Goal: Task Accomplishment & Management: Manage account settings

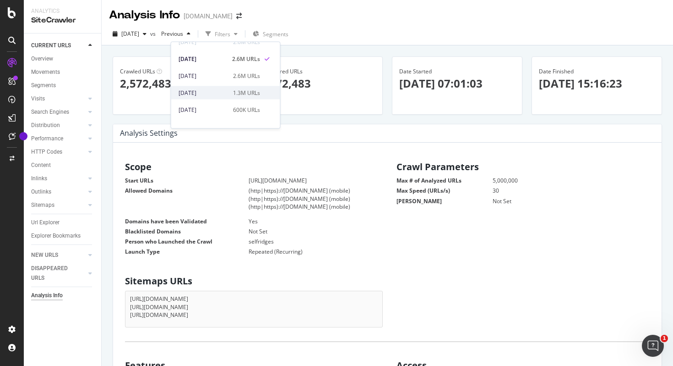
scroll to position [20, 0]
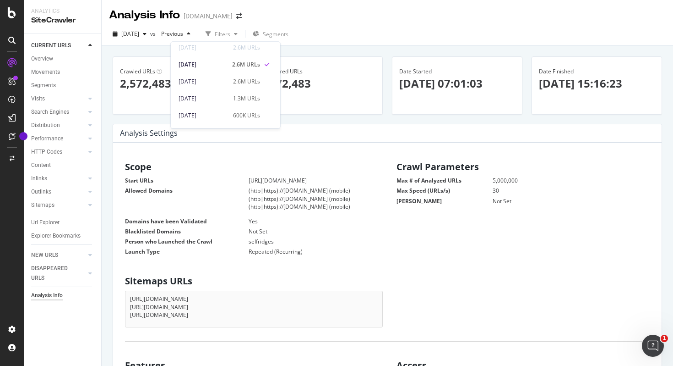
click at [490, 91] on p "[DATE] 07:01:03" at bounding box center [457, 84] width 116 height 16
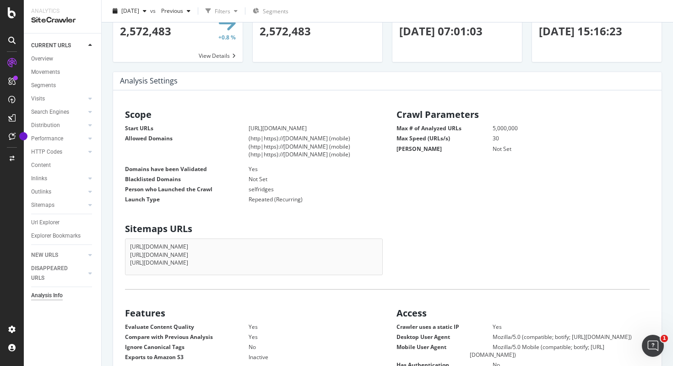
scroll to position [117, 0]
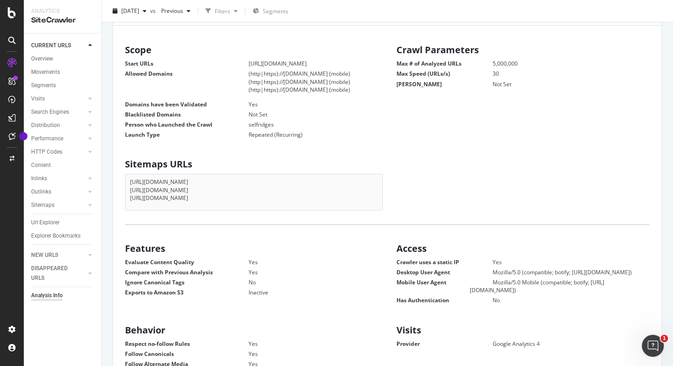
drag, startPoint x: 279, startPoint y: 200, endPoint x: 117, endPoint y: 171, distance: 165.3
click at [117, 171] on div "Sitemaps URLs [URL][DOMAIN_NAME] [URL][DOMAIN_NAME] [URL][DOMAIN_NAME]" at bounding box center [252, 181] width 272 height 55
drag, startPoint x: 127, startPoint y: 198, endPoint x: 282, endPoint y: 198, distance: 154.8
click at [282, 198] on div "[URL][DOMAIN_NAME] [URL][DOMAIN_NAME] [URL][DOMAIN_NAME]" at bounding box center [254, 192] width 258 height 36
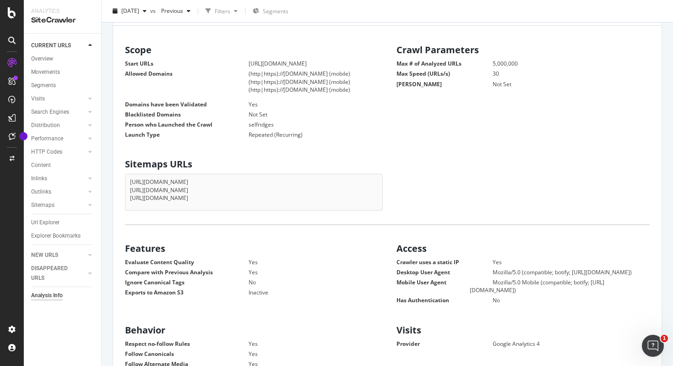
copy li "[URL][DOMAIN_NAME]"
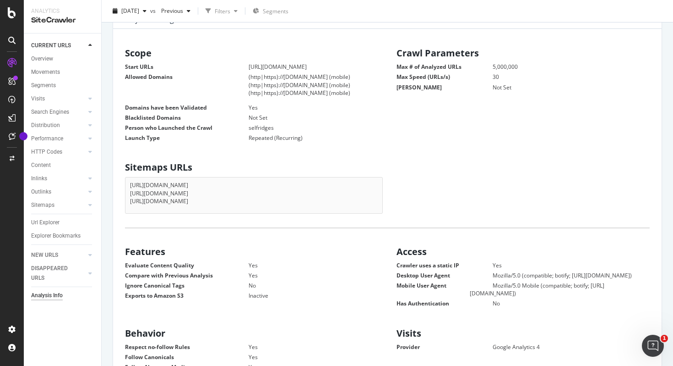
drag, startPoint x: 396, startPoint y: 46, endPoint x: 516, endPoint y: 100, distance: 131.8
click at [516, 100] on div "Scope Start URLs [URL][DOMAIN_NAME] Allowed Domains (http|https)://[DOMAIN_NAME…" at bounding box center [387, 94] width 543 height 100
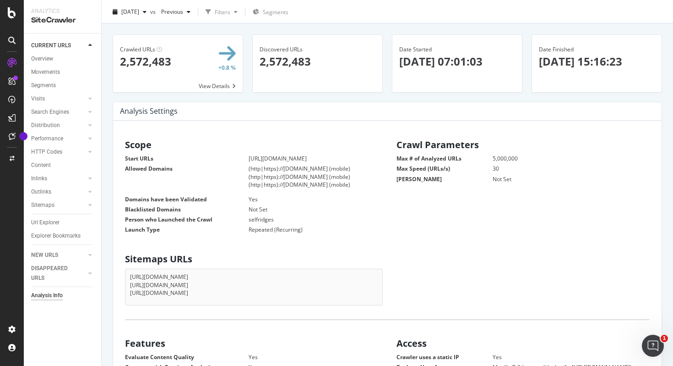
scroll to position [0, 0]
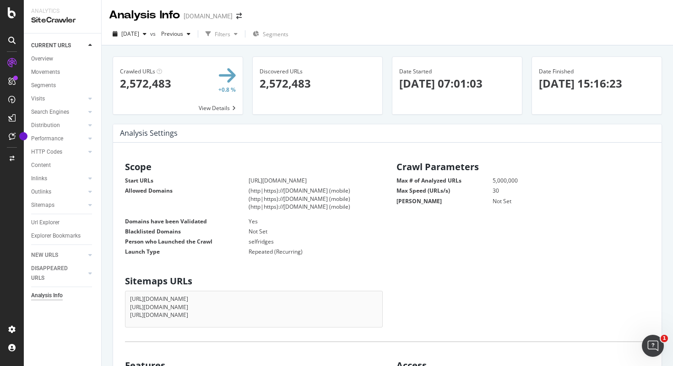
click at [224, 110] on span at bounding box center [178, 85] width 130 height 57
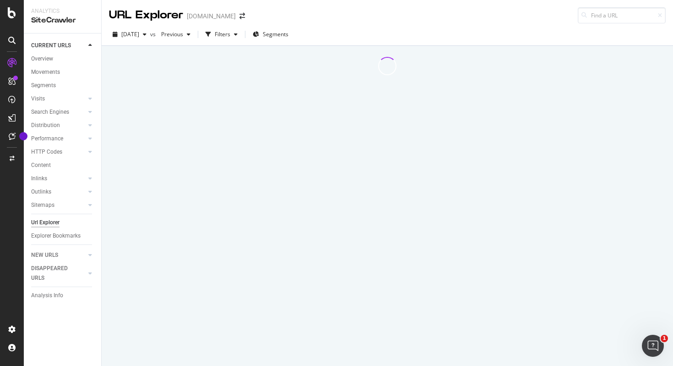
click at [224, 109] on div at bounding box center [388, 206] width 572 height 320
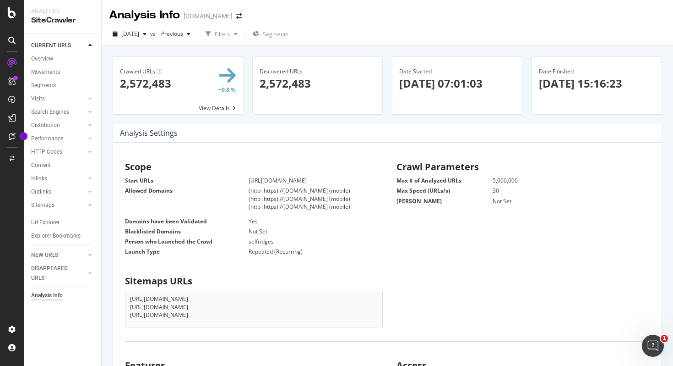
click at [217, 108] on span at bounding box center [178, 85] width 130 height 57
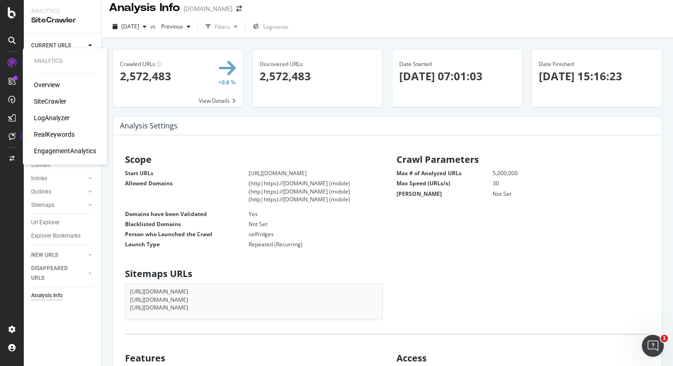
click at [41, 102] on div "SiteCrawler" at bounding box center [50, 101] width 33 height 9
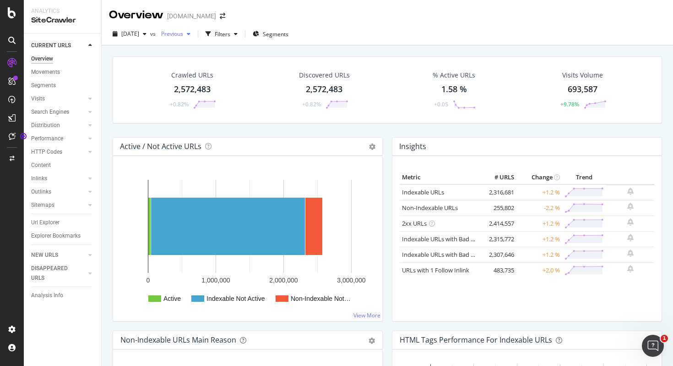
click at [183, 33] on span "Previous" at bounding box center [171, 34] width 26 height 8
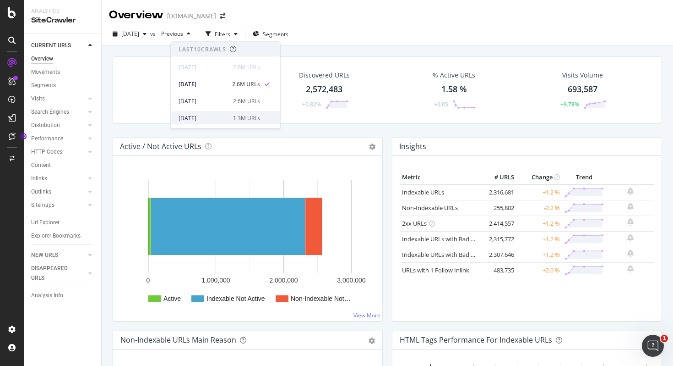
click at [233, 115] on div "1.3M URLs" at bounding box center [246, 118] width 27 height 8
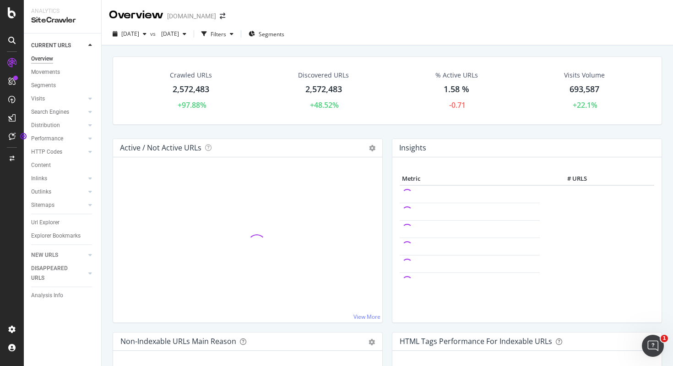
drag, startPoint x: 522, startPoint y: 215, endPoint x: 580, endPoint y: 173, distance: 71.5
click at [528, 214] on td at bounding box center [470, 210] width 140 height 17
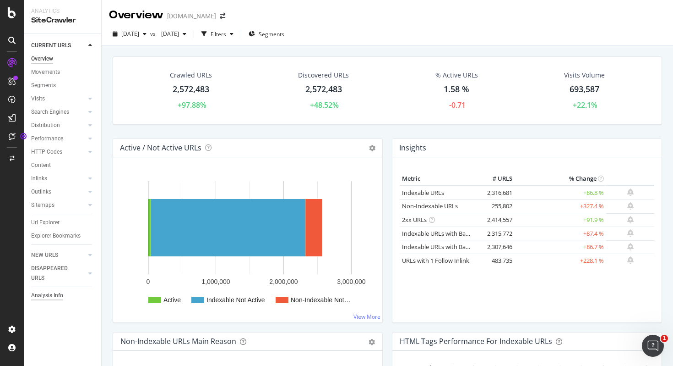
click at [50, 294] on div "Analysis Info" at bounding box center [47, 295] width 32 height 10
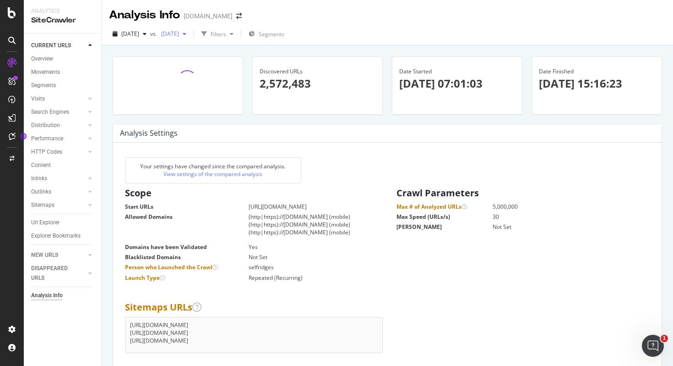
scroll to position [146, 257]
click at [190, 37] on div "[DATE]" at bounding box center [174, 34] width 33 height 14
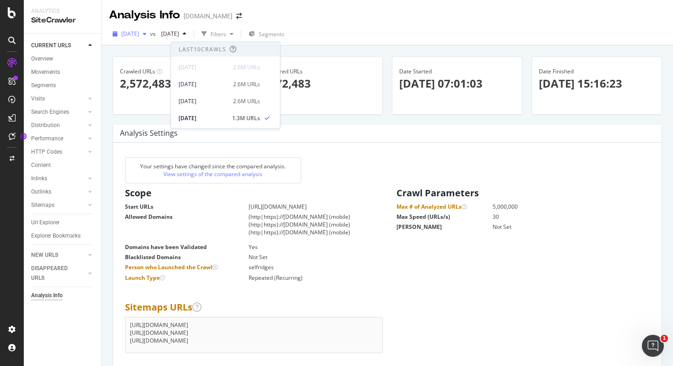
click at [147, 34] on icon "button" at bounding box center [145, 33] width 4 height 5
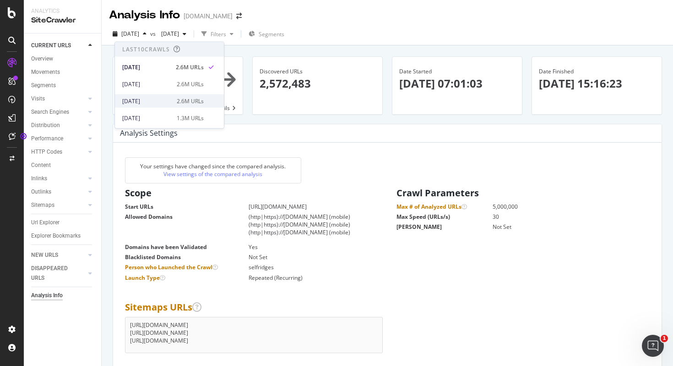
click at [168, 102] on div "[DATE] 2.6M URLs" at bounding box center [163, 101] width 82 height 8
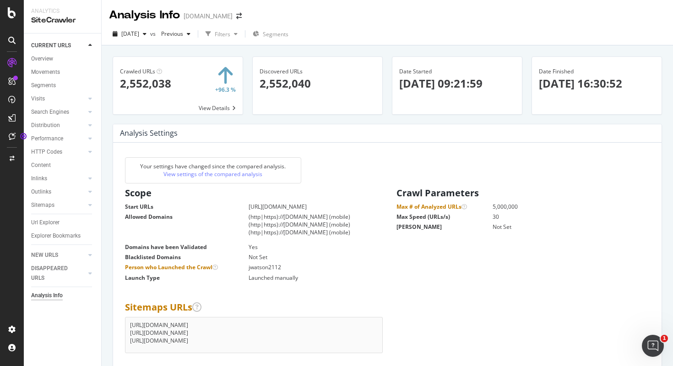
scroll to position [146, 257]
click at [139, 35] on span "[DATE]" at bounding box center [130, 34] width 18 height 8
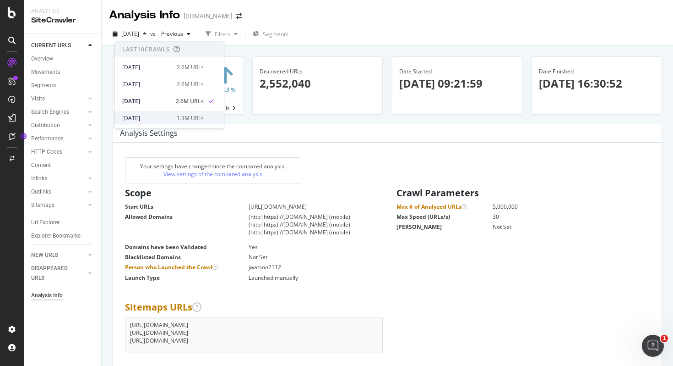
click at [164, 117] on div "[DATE]" at bounding box center [146, 118] width 49 height 8
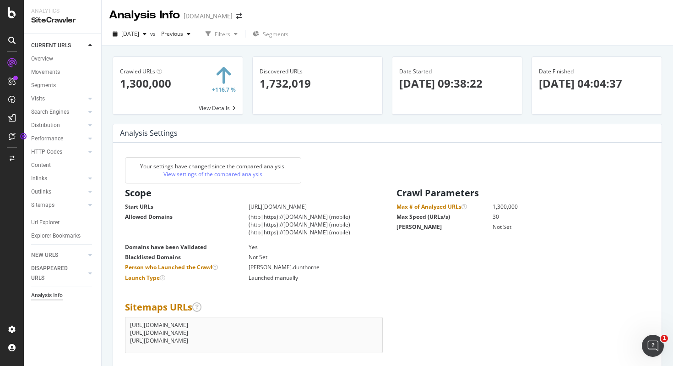
scroll to position [146, 257]
click at [150, 34] on div "button" at bounding box center [144, 33] width 11 height 5
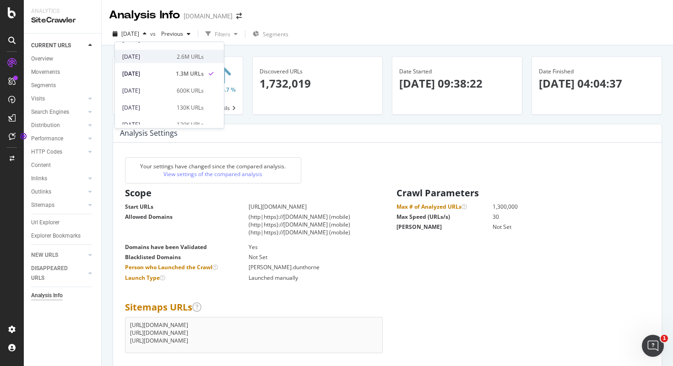
scroll to position [45, 0]
click at [160, 89] on div "[DATE]" at bounding box center [146, 89] width 49 height 8
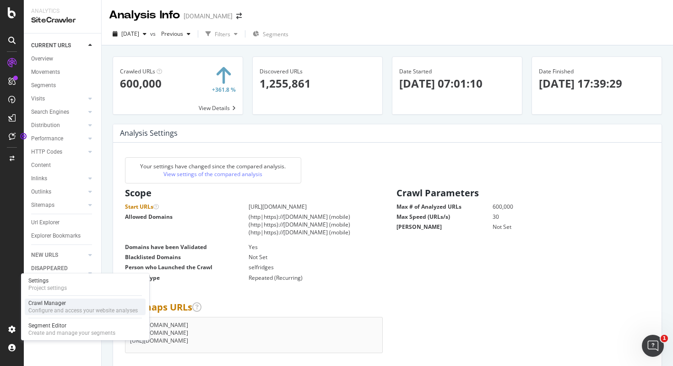
click at [62, 306] on div "Crawl Manager" at bounding box center [82, 302] width 109 height 7
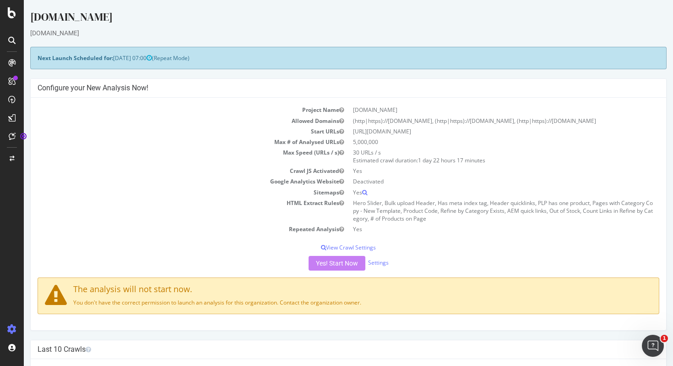
drag, startPoint x: 355, startPoint y: 135, endPoint x: 458, endPoint y: 139, distance: 103.6
click at [459, 139] on tbody "Project Name [DOMAIN_NAME] Allowed Domains (http|https)://[DOMAIN_NAME], (http|…" at bounding box center [349, 169] width 622 height 130
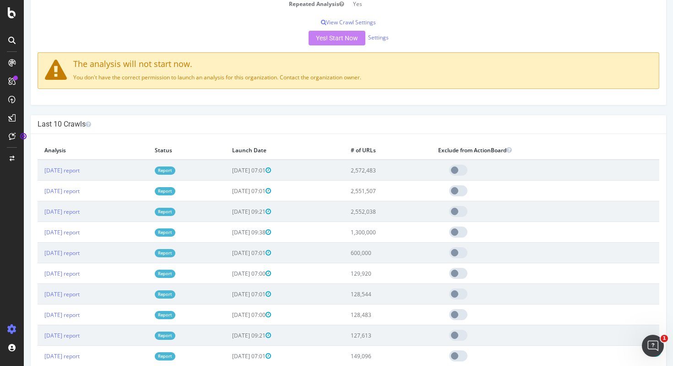
scroll to position [226, 0]
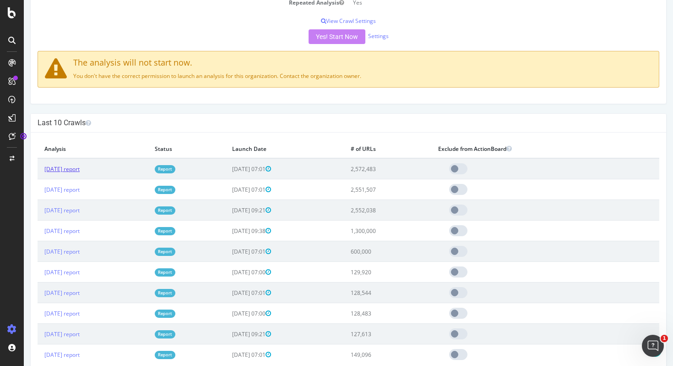
click at [77, 168] on link "[DATE] report" at bounding box center [61, 169] width 35 height 8
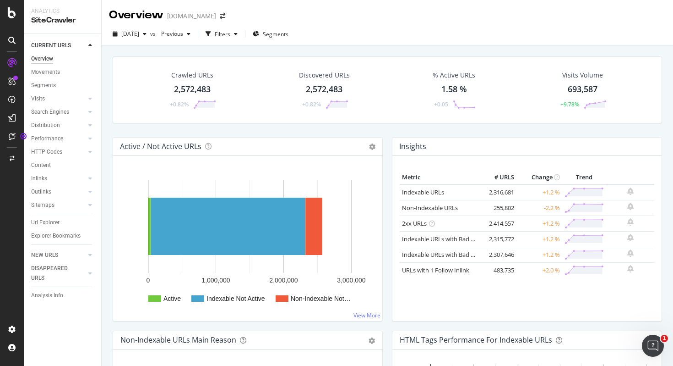
drag, startPoint x: 488, startPoint y: 208, endPoint x: 514, endPoint y: 211, distance: 26.3
click at [515, 211] on td "255,802" at bounding box center [498, 208] width 37 height 16
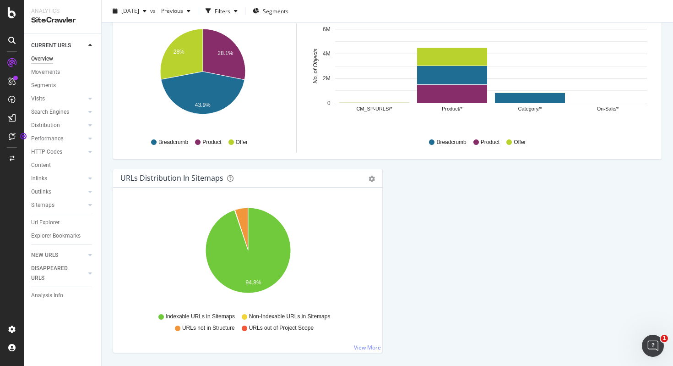
scroll to position [963, 0]
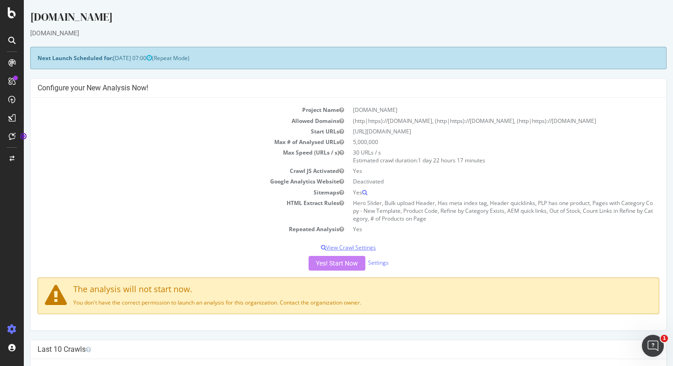
click at [344, 248] on p "View Crawl Settings" at bounding box center [349, 247] width 622 height 8
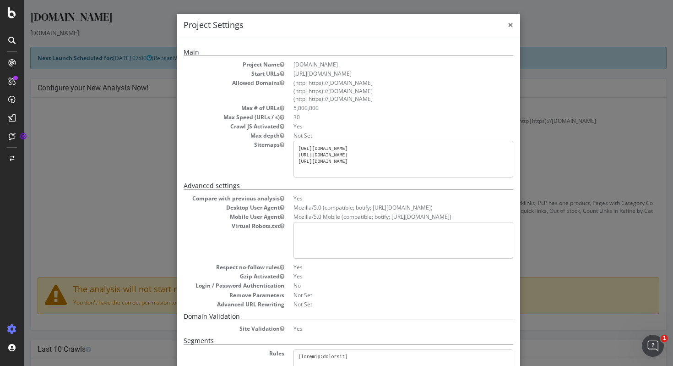
click at [513, 27] on span "×" at bounding box center [510, 24] width 5 height 13
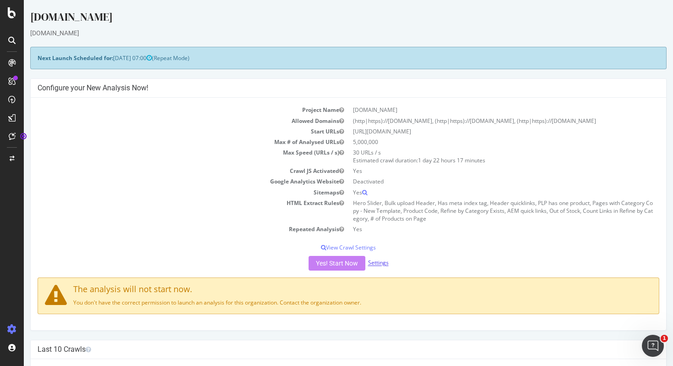
click at [377, 264] on link "Settings" at bounding box center [378, 263] width 21 height 8
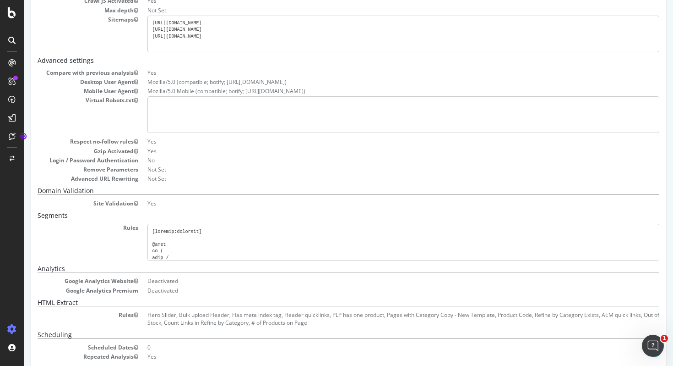
scroll to position [150, 0]
